Goal: Navigation & Orientation: Find specific page/section

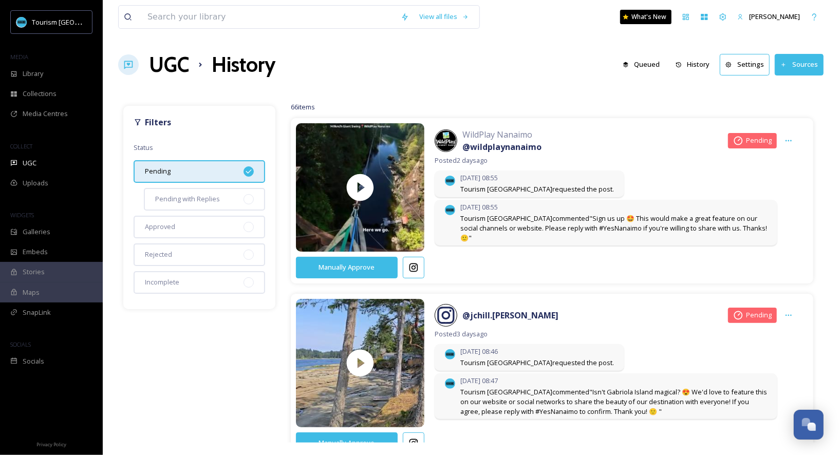
scroll to position [501, 0]
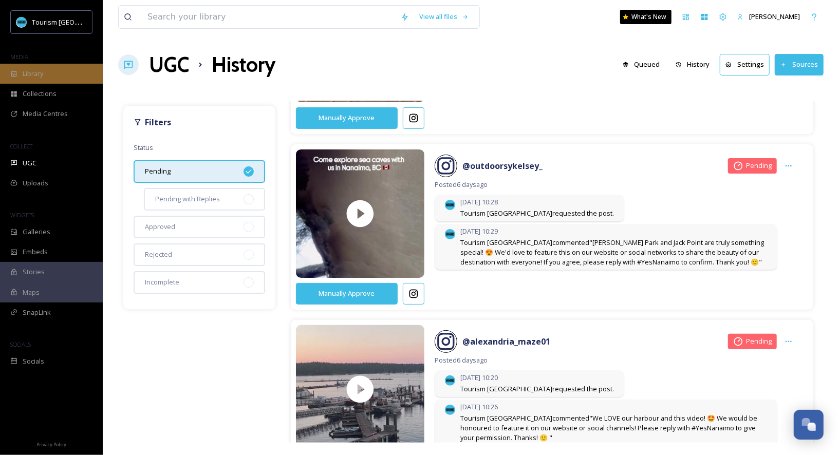
click at [55, 67] on div "Library" at bounding box center [51, 74] width 103 height 20
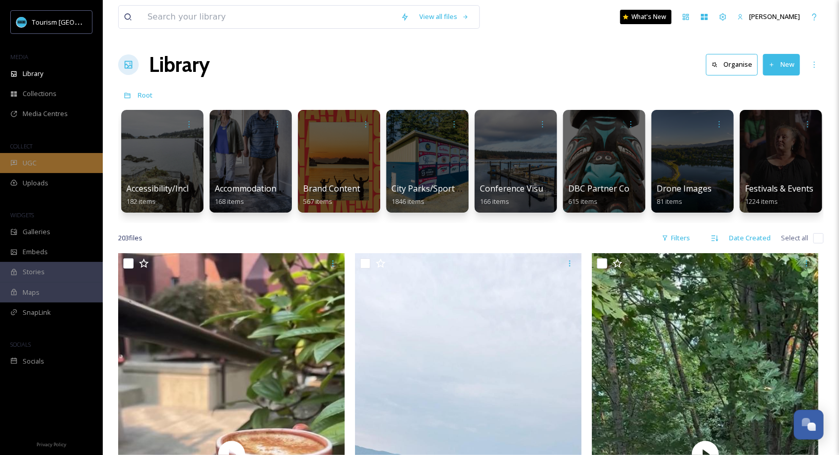
click at [74, 168] on div "UGC" at bounding box center [51, 163] width 103 height 20
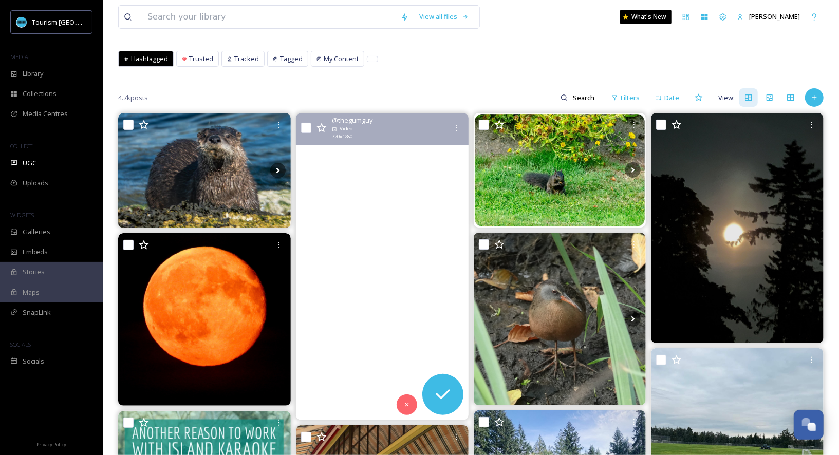
scroll to position [47, 0]
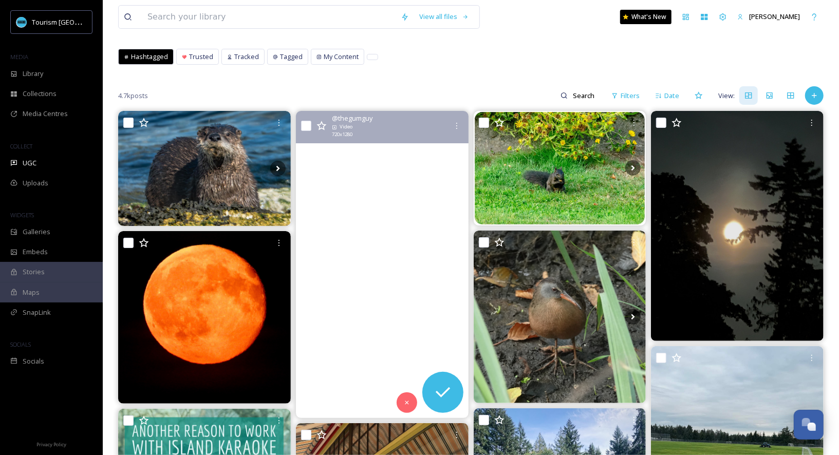
click at [392, 214] on video "Waterfalls + Related Wanders \a.\a.\a.\a#summer #waterfalls #trails #totem #lat…" at bounding box center [382, 264] width 173 height 307
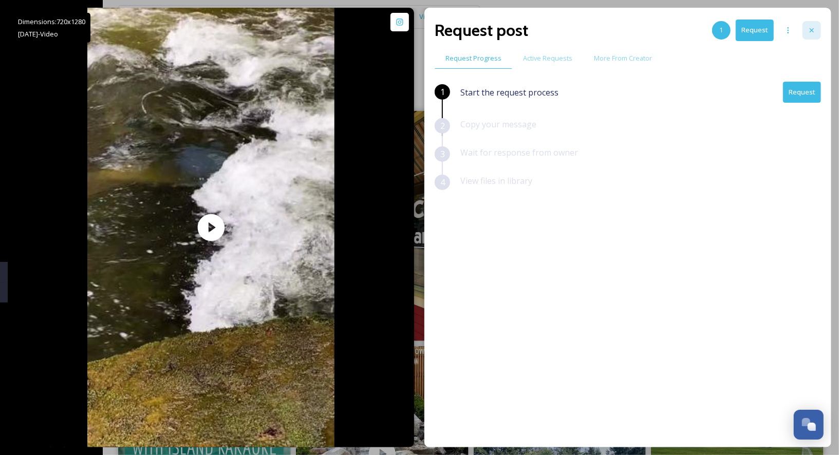
click at [814, 24] on div at bounding box center [811, 30] width 18 height 18
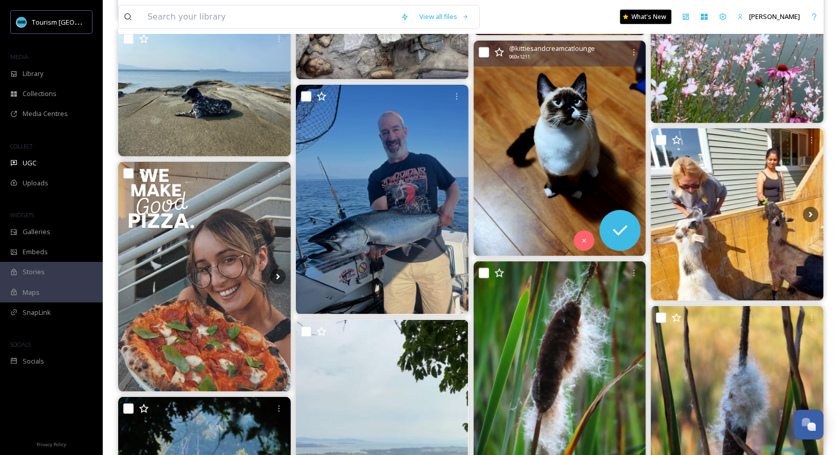
scroll to position [1046, 0]
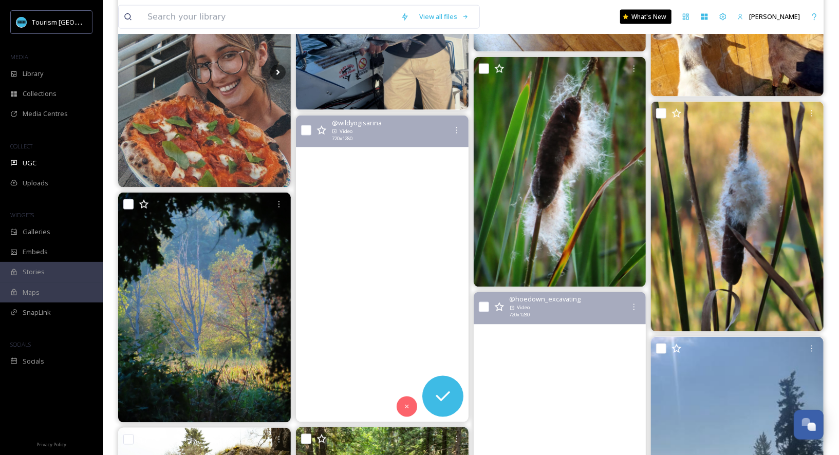
click at [339, 302] on video "John Dean Park, Sidney Hike. #victoriabc #yyj #vancouverisland #victoria #victo…" at bounding box center [382, 269] width 173 height 307
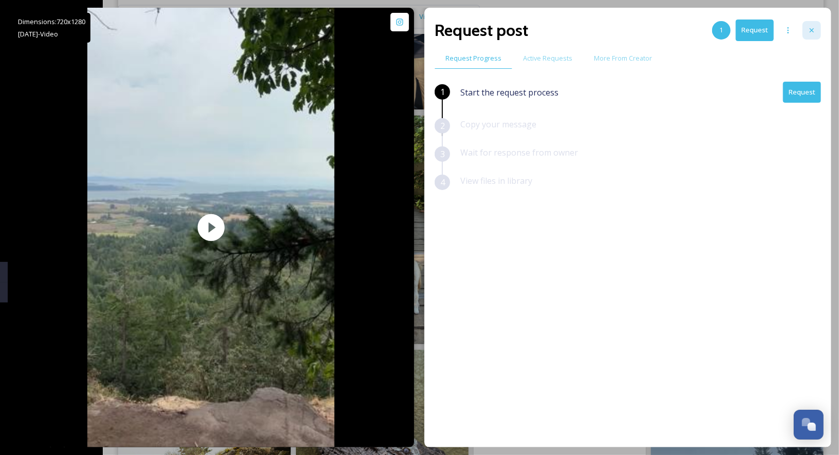
click at [818, 33] on div at bounding box center [811, 30] width 18 height 18
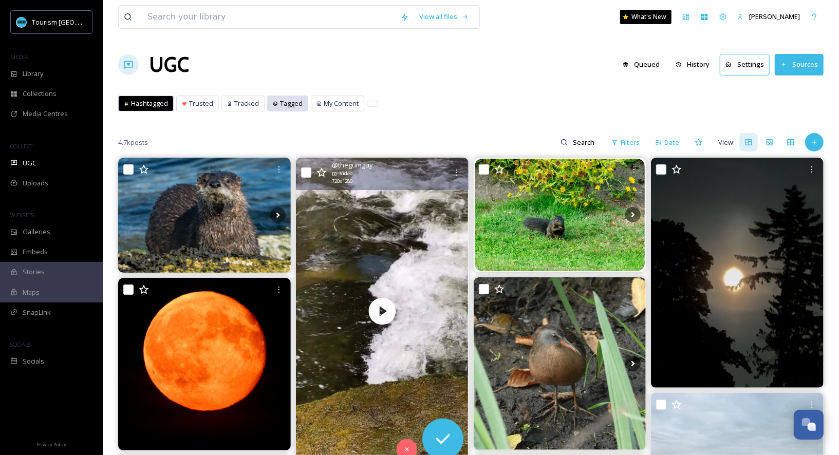
click at [284, 106] on span "Tagged" at bounding box center [291, 104] width 23 height 10
